Goal: Task Accomplishment & Management: Use online tool/utility

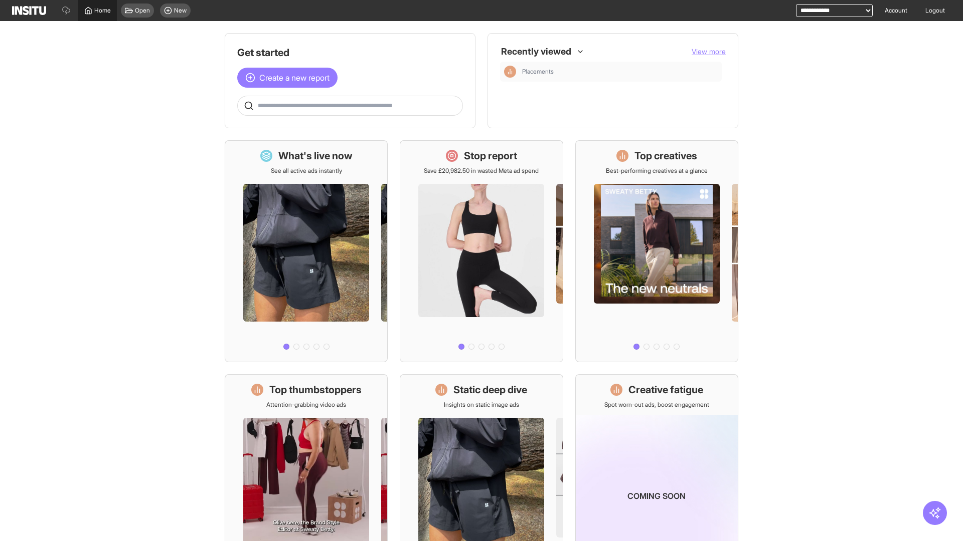
click at [97, 11] on span "Home" at bounding box center [102, 11] width 17 height 8
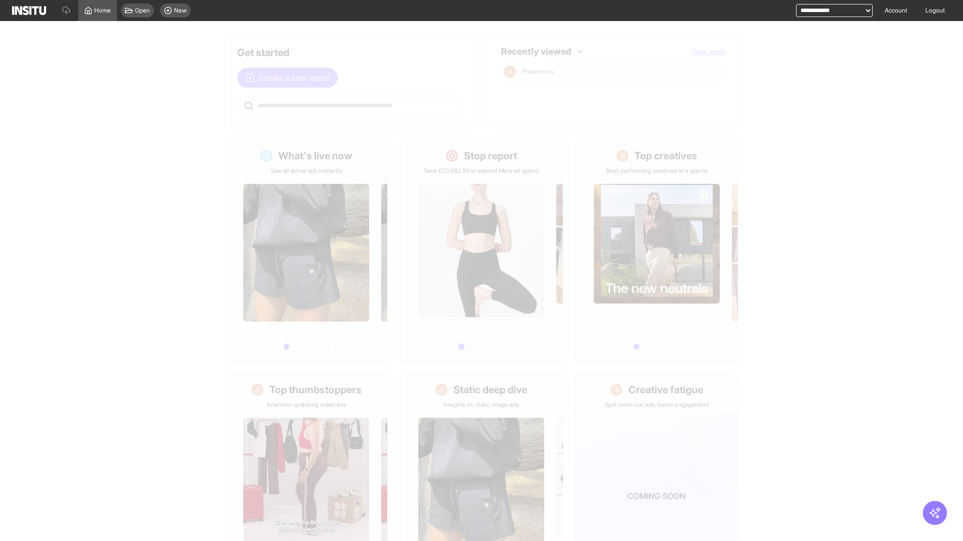
click at [290, 78] on span "Create a new report" at bounding box center [294, 78] width 70 height 12
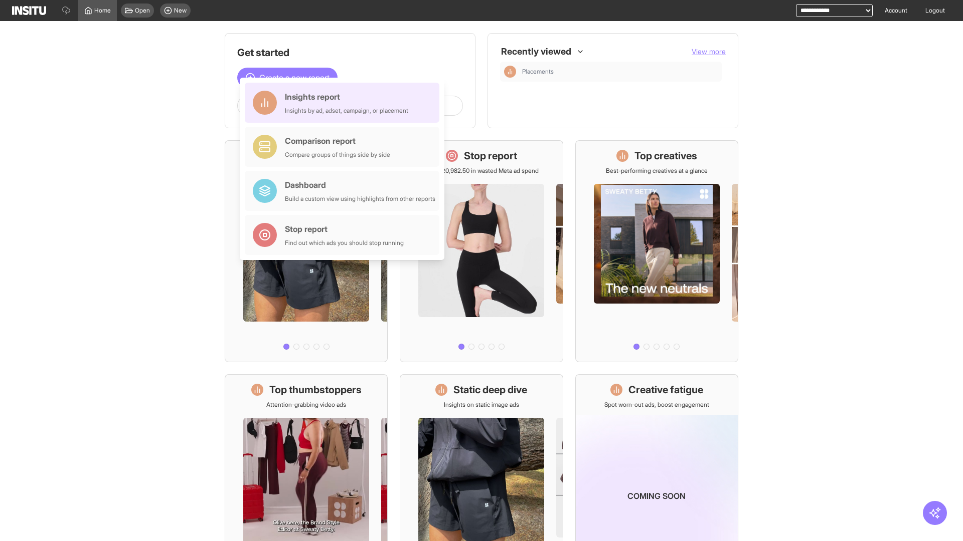
click at [344, 103] on div "Insights report Insights by ad, adset, campaign, or placement" at bounding box center [346, 103] width 123 height 24
